Goal: Information Seeking & Learning: Learn about a topic

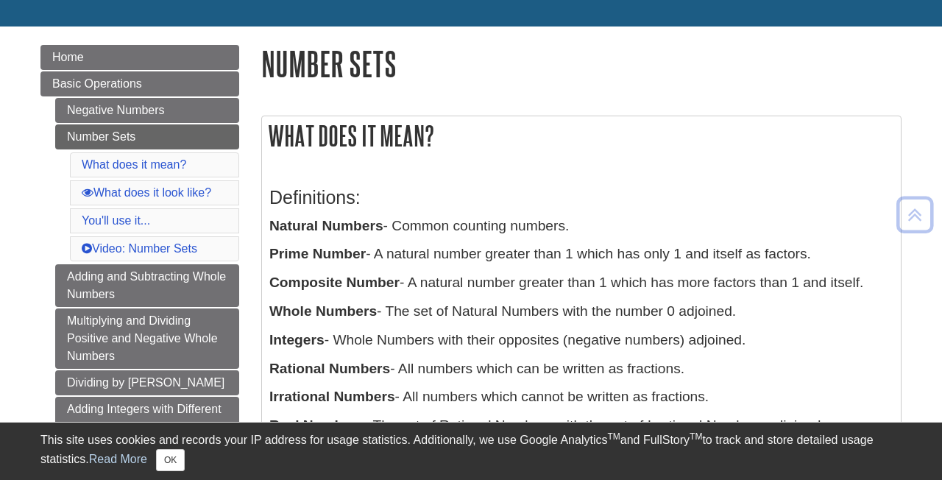
scroll to position [141, 0]
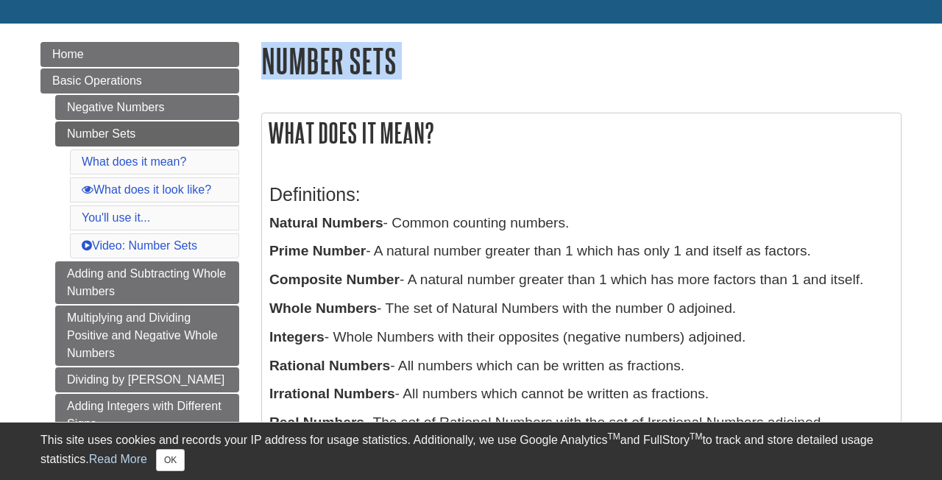
drag, startPoint x: 264, startPoint y: 64, endPoint x: 367, endPoint y: 91, distance: 106.4
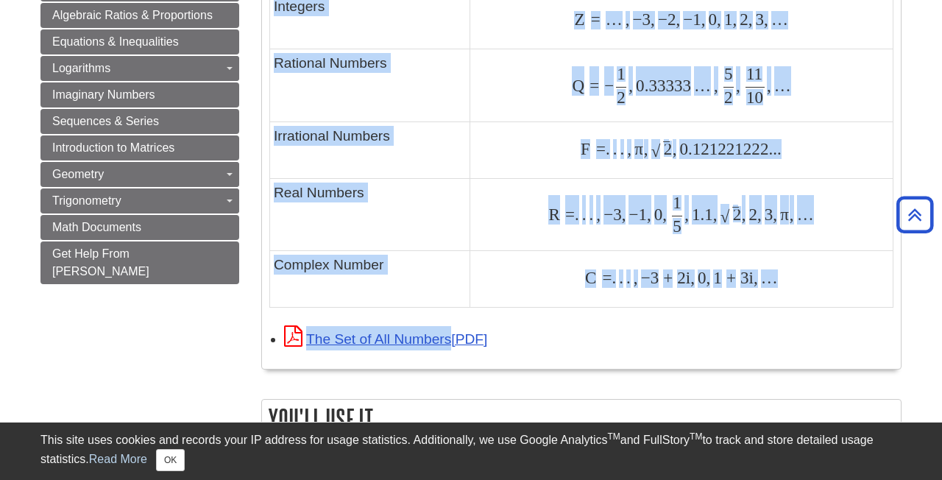
scroll to position [1056, 0]
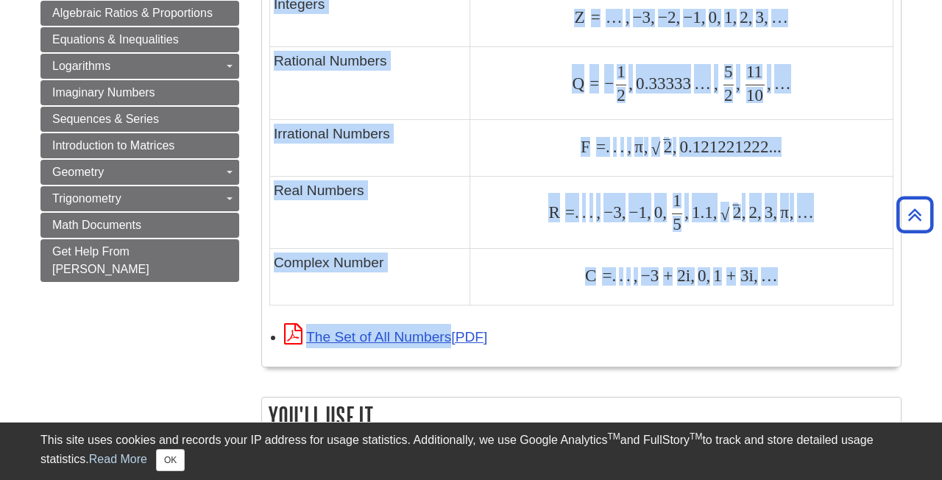
drag, startPoint x: 268, startPoint y: 62, endPoint x: 785, endPoint y: 356, distance: 594.3
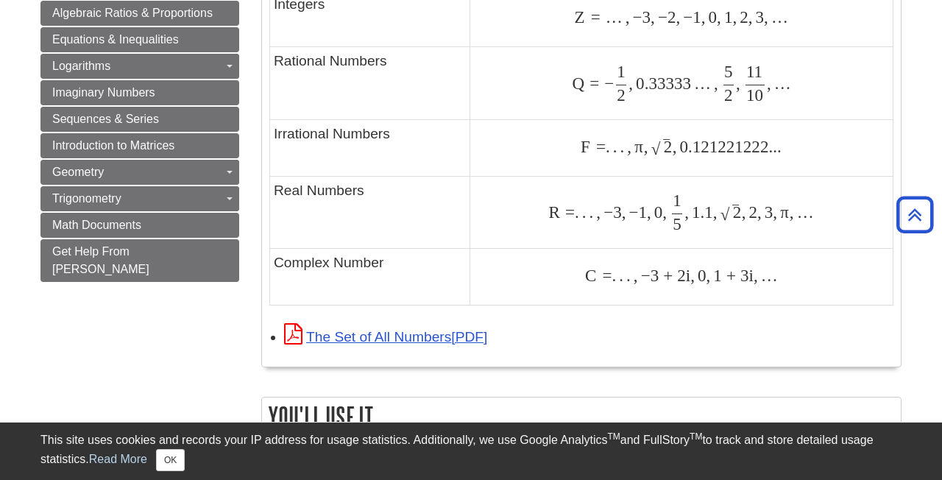
click at [133, 337] on div "Menu Home Basic Operations Negative Numbers Number Sets What does it mean? What…" at bounding box center [470, 6] width 883 height 1795
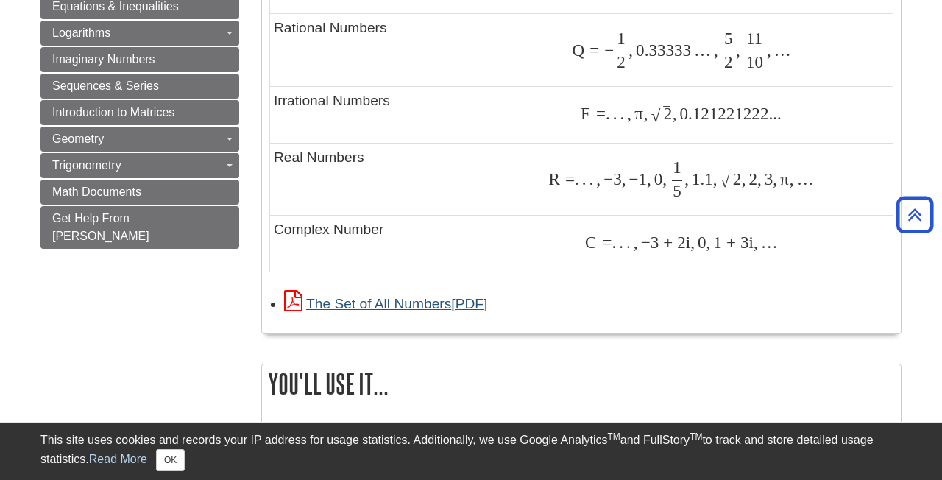
scroll to position [1131, 0]
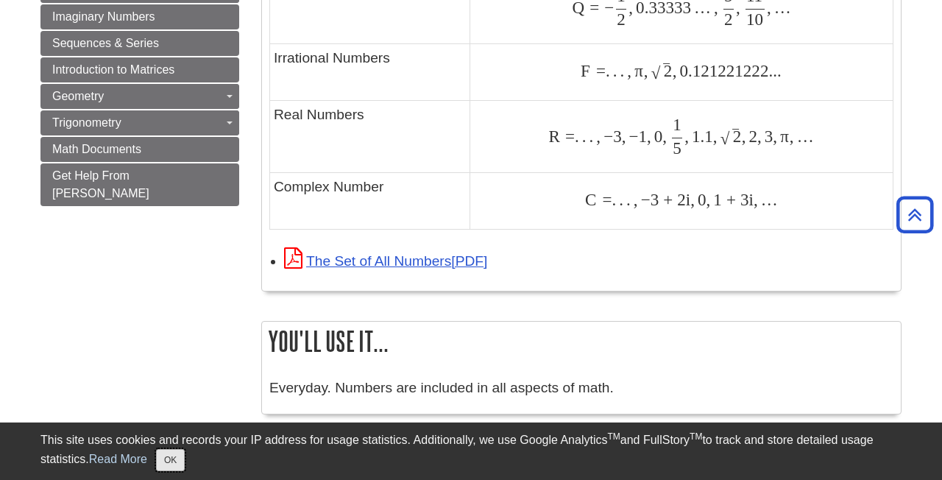
click at [176, 460] on button "OK" at bounding box center [170, 460] width 29 height 22
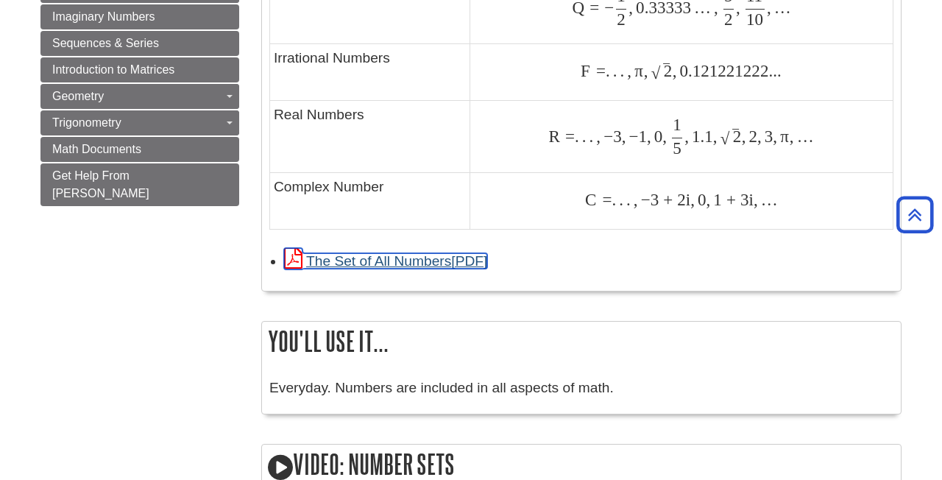
click at [364, 264] on link "The Set of All Numbers" at bounding box center [385, 260] width 203 height 15
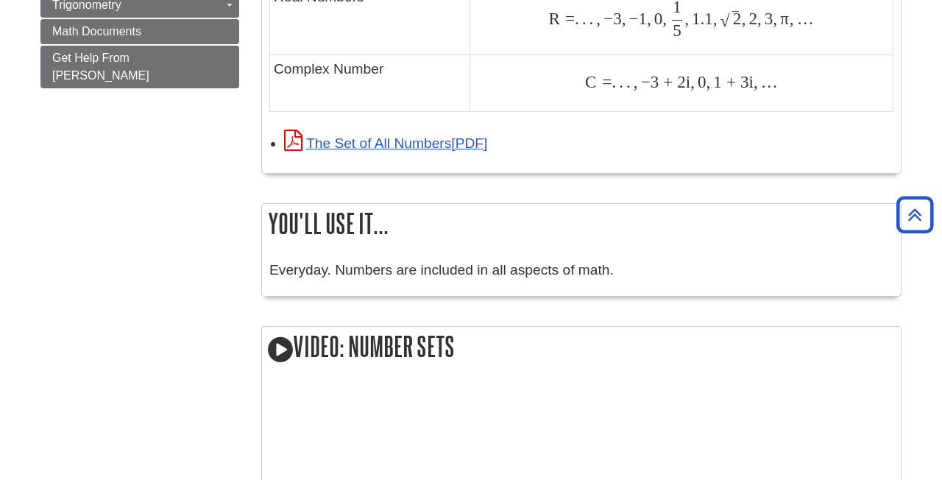
scroll to position [1257, 0]
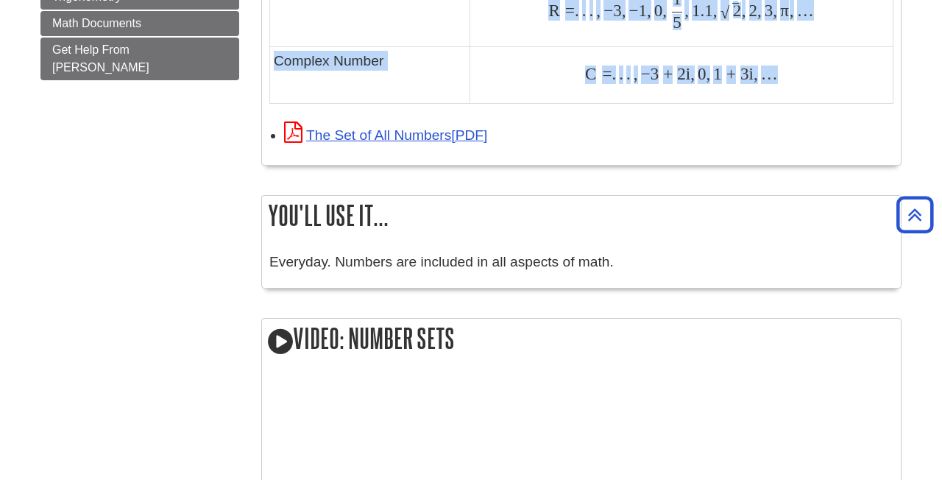
drag, startPoint x: 771, startPoint y: 269, endPoint x: 514, endPoint y: 118, distance: 298.3
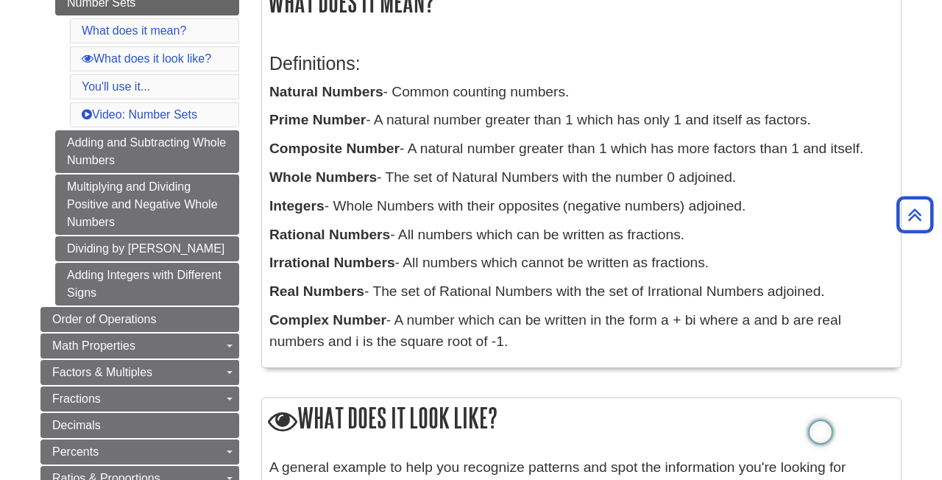
scroll to position [202, 0]
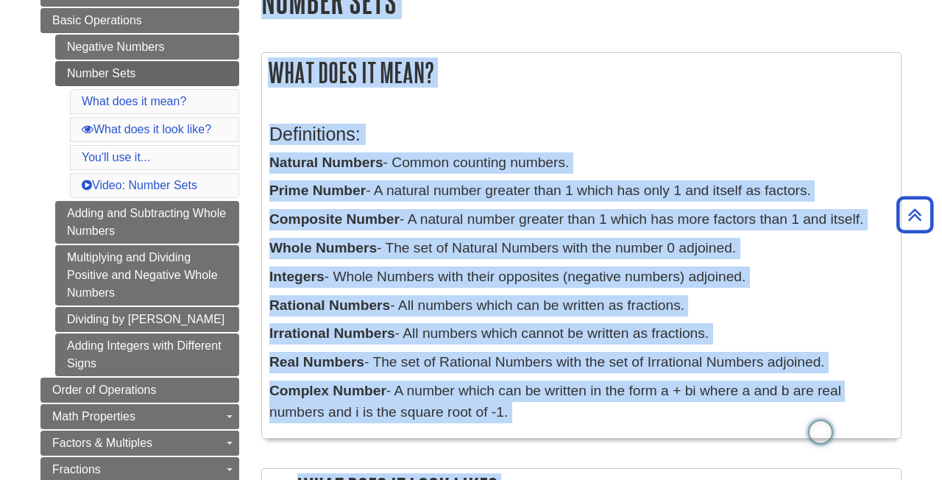
drag, startPoint x: 676, startPoint y: 99, endPoint x: 262, endPoint y: 10, distance: 423.1
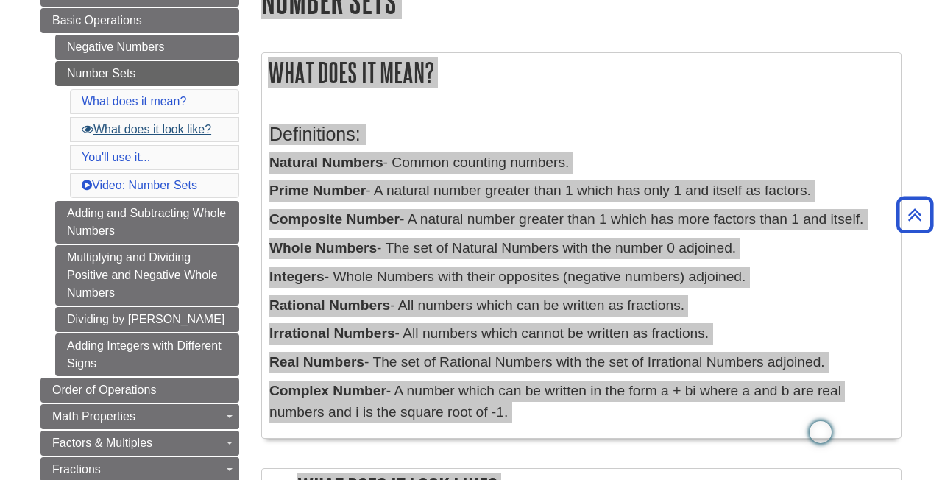
scroll to position [202, 0]
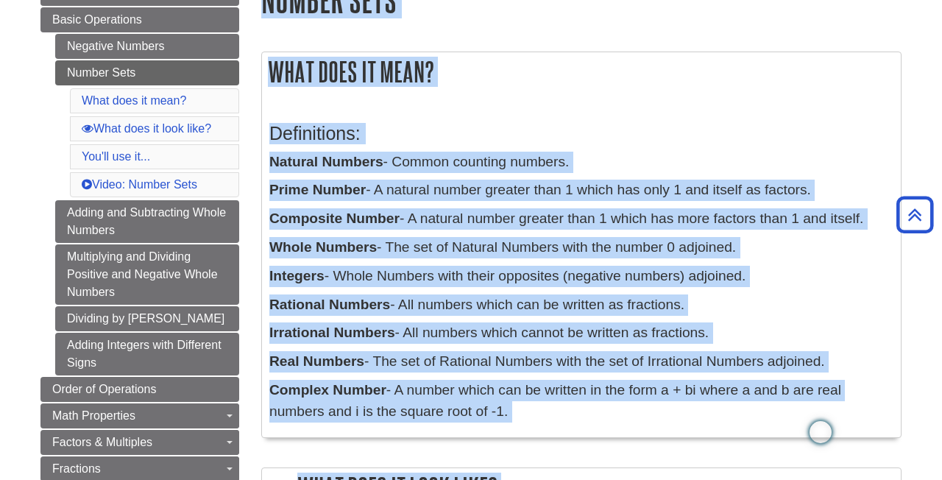
click at [698, 143] on h3 "Definitions:" at bounding box center [581, 133] width 624 height 21
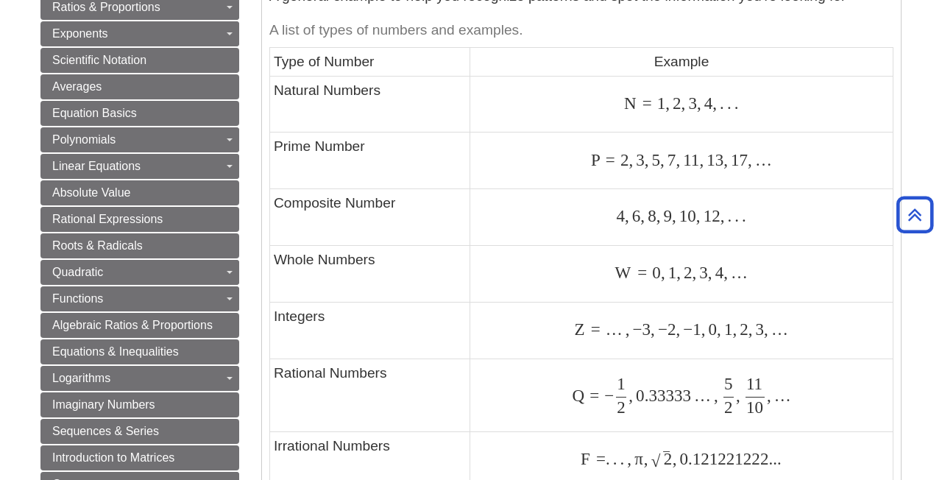
scroll to position [746, 0]
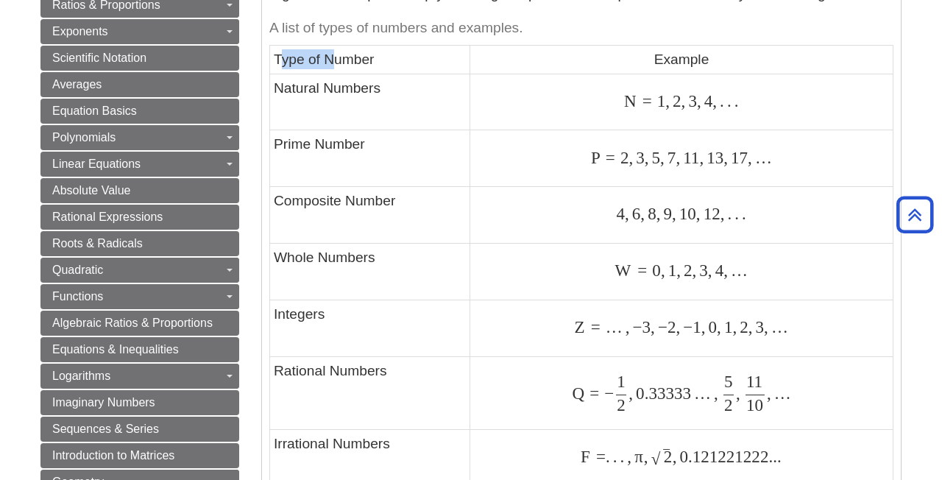
drag, startPoint x: 278, startPoint y: 60, endPoint x: 330, endPoint y: 68, distance: 52.9
click at [330, 68] on td "Type of Number" at bounding box center [370, 60] width 200 height 28
click at [420, 65] on td "Type of Number" at bounding box center [370, 60] width 200 height 28
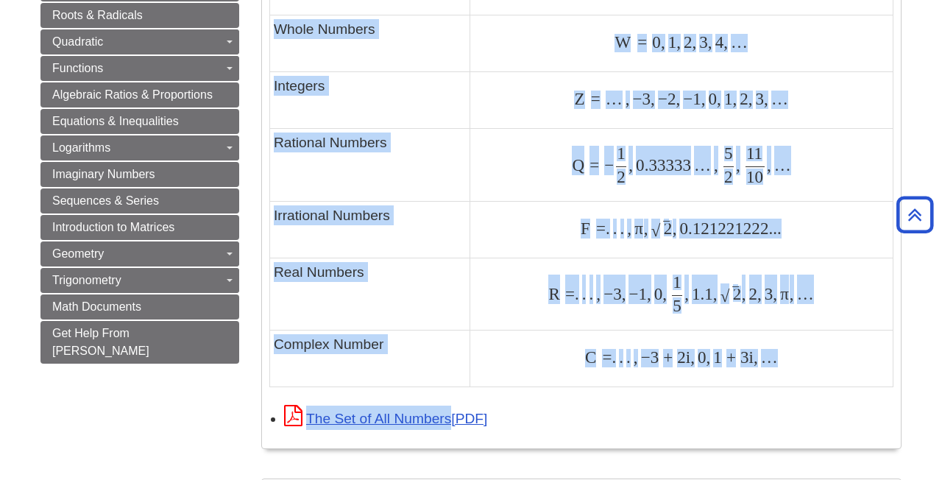
scroll to position [971, 0]
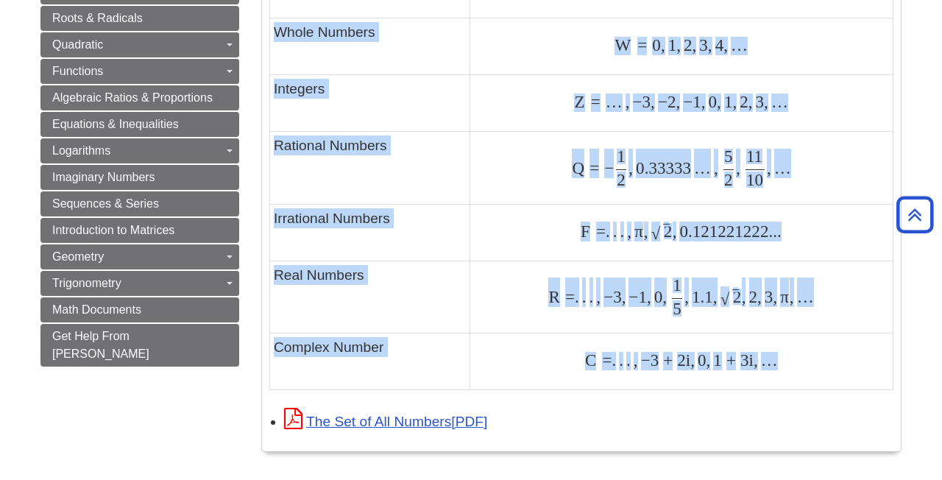
drag, startPoint x: 272, startPoint y: 35, endPoint x: 841, endPoint y: 372, distance: 662.4
click at [841, 372] on table "A list of types of numbers and examples. Type of Number Example Natural Numbers…" at bounding box center [581, 89] width 624 height 604
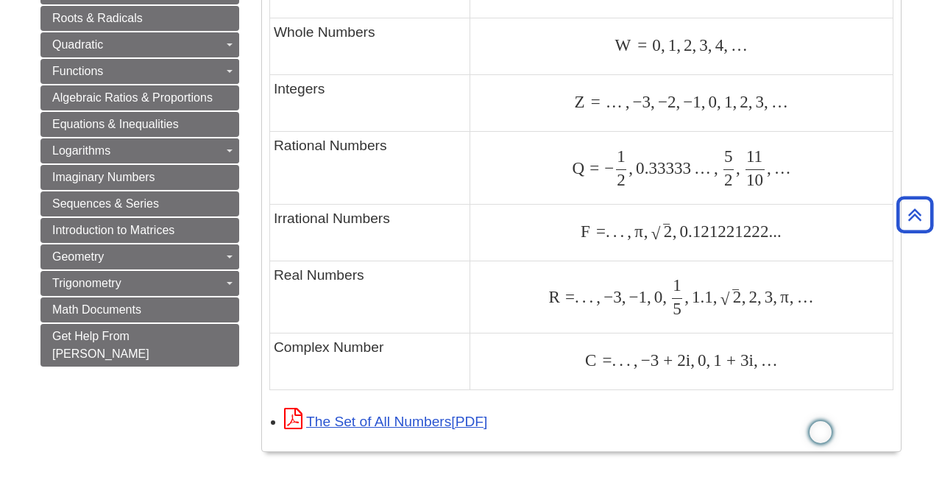
click at [924, 311] on body "This site uses cookies and records your IP address for usage statistics. Additi…" at bounding box center [471, 205] width 942 height 2352
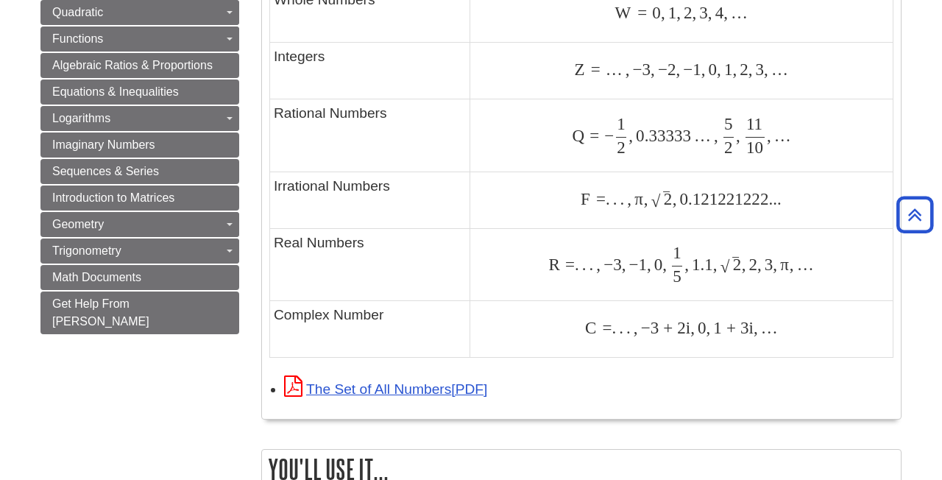
scroll to position [1006, 0]
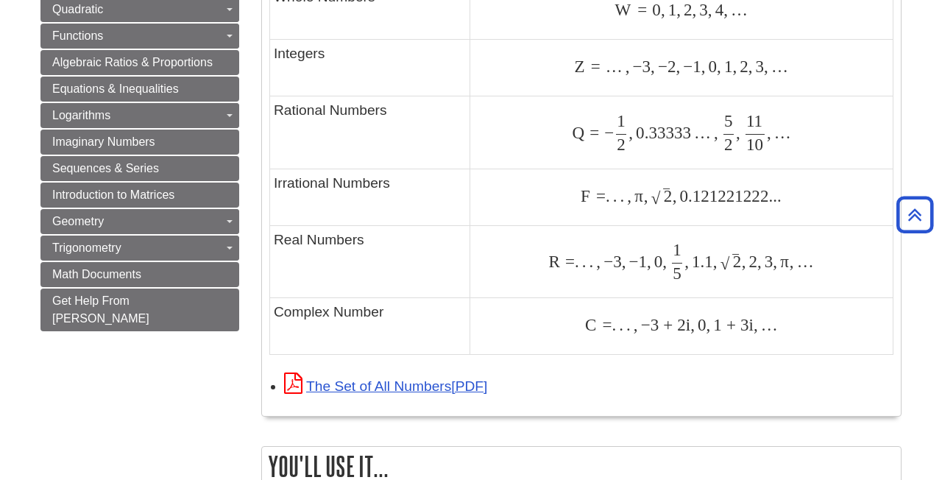
drag, startPoint x: 266, startPoint y: 64, endPoint x: 740, endPoint y: 361, distance: 559.0
click at [740, 361] on div "Number Sets What does it mean? Definitions: Natural Numbers - Common counting n…" at bounding box center [581, 41] width 640 height 1728
copy div "Number Sets What does it mean? Definitions: Natural Numbers - Common counting n…"
click at [635, 190] on span "π" at bounding box center [638, 195] width 13 height 19
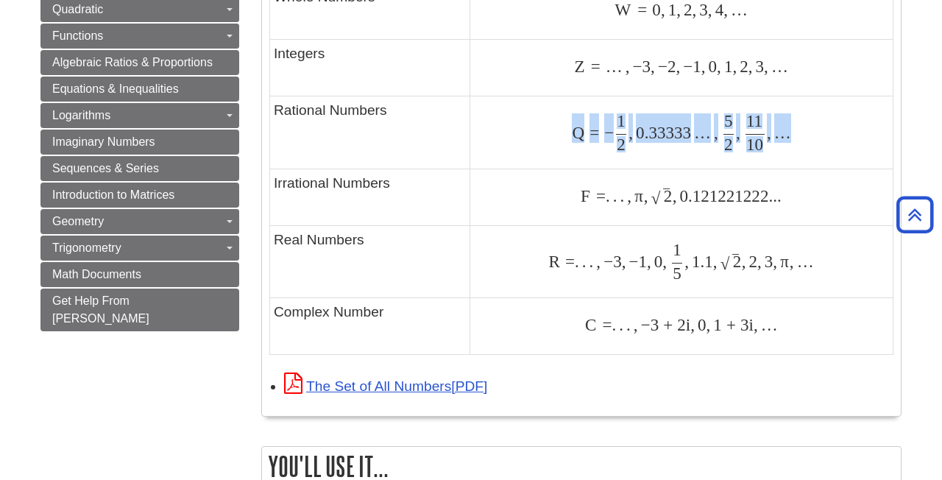
drag, startPoint x: 794, startPoint y: 136, endPoint x: 571, endPoint y: 138, distance: 223.0
click at [571, 138] on div "Q = − 1 2 , 0.33333 … , 5 2 , 11 10 , … Q = − 1 2 , 0.33333 … , 5 2 , 11 10 , …" at bounding box center [681, 132] width 415 height 37
copy span "Q = − 1 2 , 0.33333 … , 5 2 , 11 10 , …"
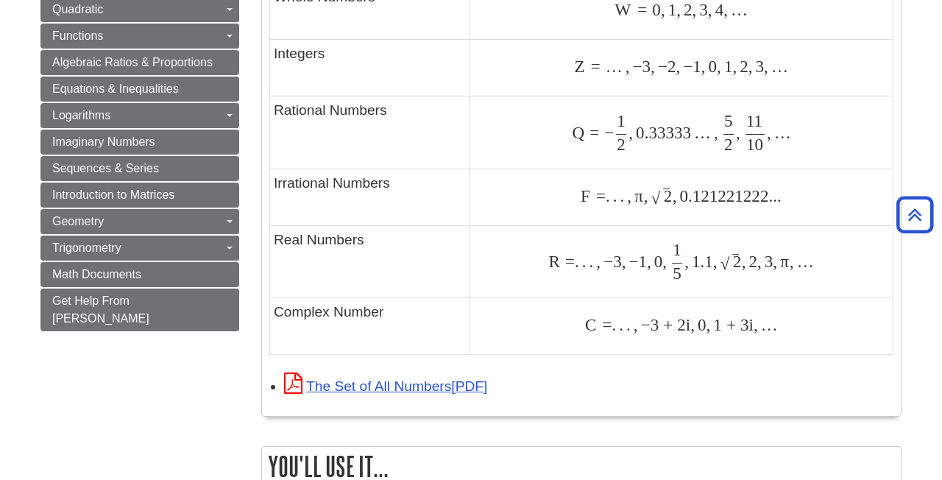
click at [676, 154] on td "Q = − 1 2 , 0.33333 … , 5 2 , 11 10 , … Q = − 1 2 , 0.33333 … , 5 2 , 11 10 , …" at bounding box center [681, 132] width 423 height 73
